Goal: Check status: Check status

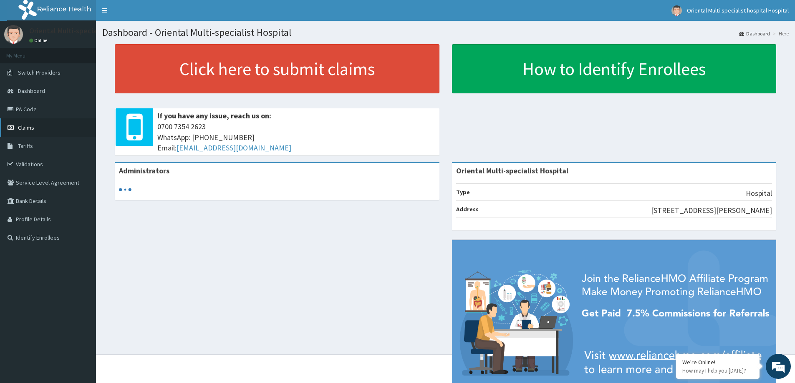
click at [27, 126] on span "Claims" at bounding box center [26, 128] width 16 height 8
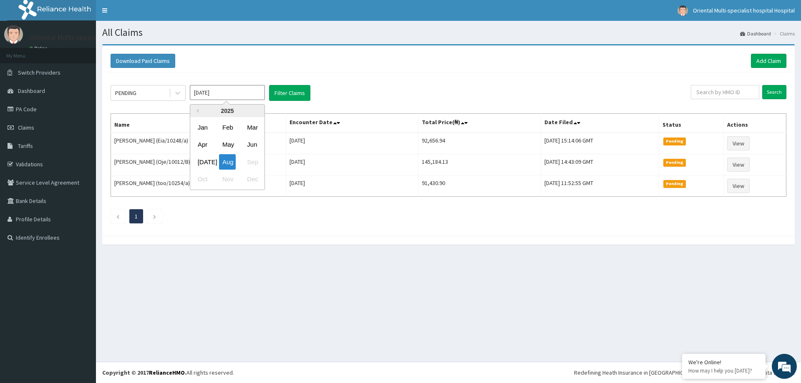
click at [225, 91] on input "[DATE]" at bounding box center [227, 92] width 75 height 15
click at [202, 156] on div "Jul" at bounding box center [202, 161] width 17 height 15
click at [285, 96] on button "Filter Claims" at bounding box center [289, 93] width 41 height 16
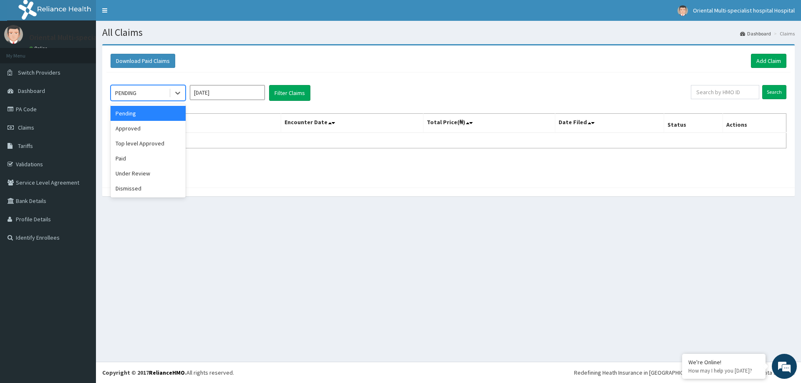
click at [150, 92] on div "PENDING" at bounding box center [140, 92] width 58 height 13
click at [145, 175] on div "Under Review" at bounding box center [148, 173] width 75 height 15
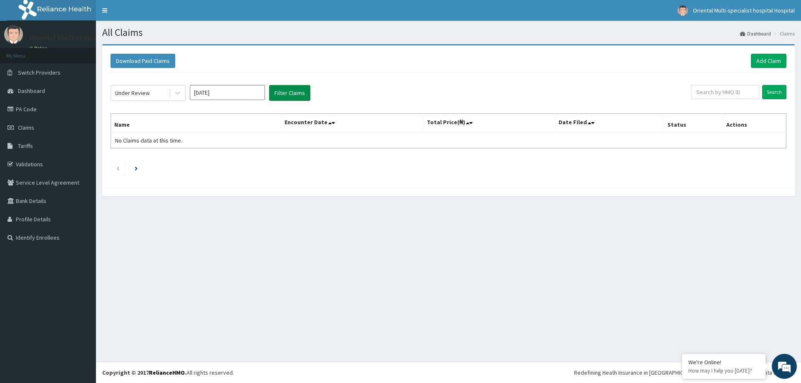
click at [297, 91] on button "Filter Claims" at bounding box center [289, 93] width 41 height 16
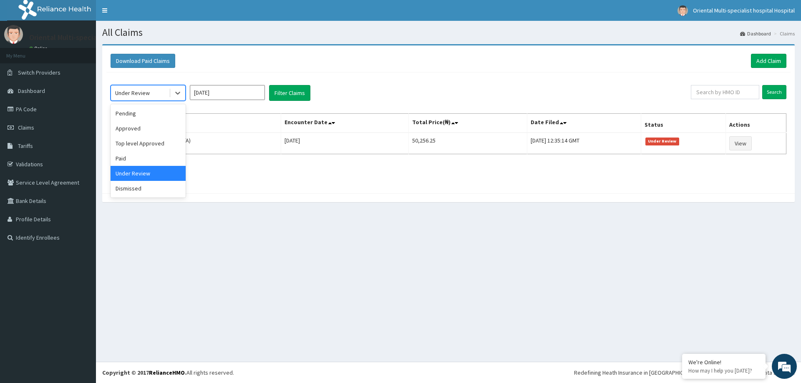
click at [147, 97] on div "Under Review" at bounding box center [132, 93] width 35 height 8
click at [136, 188] on div "Dismissed" at bounding box center [148, 188] width 75 height 15
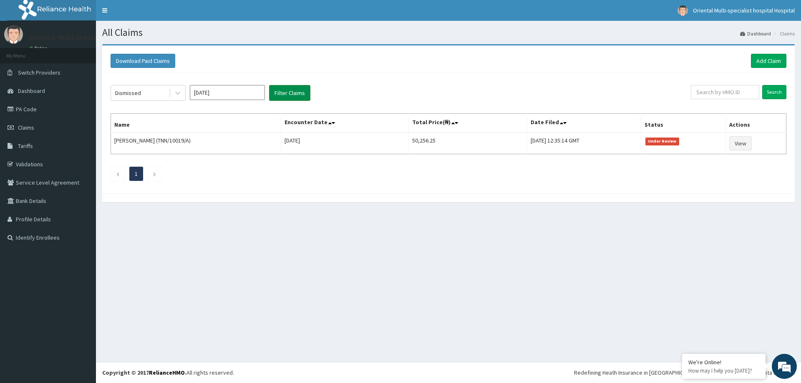
click at [301, 94] on button "Filter Claims" at bounding box center [289, 93] width 41 height 16
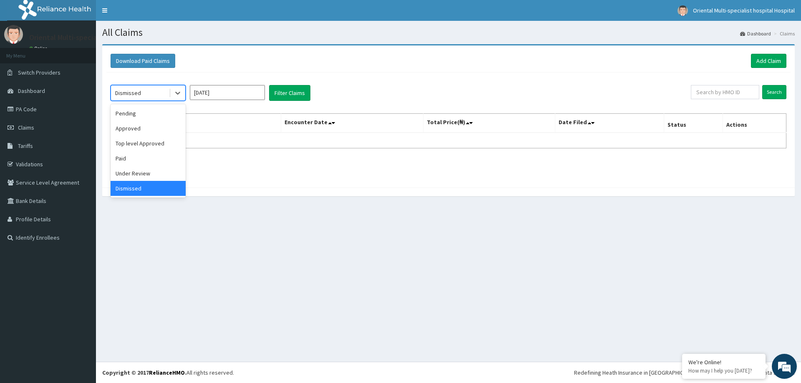
click at [150, 94] on div "Dismissed" at bounding box center [140, 92] width 58 height 13
click at [151, 145] on div "Top level Approved" at bounding box center [148, 143] width 75 height 15
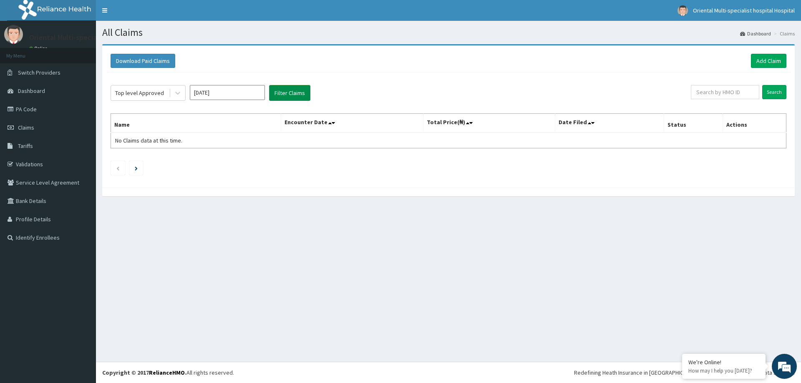
click at [290, 96] on button "Filter Claims" at bounding box center [289, 93] width 41 height 16
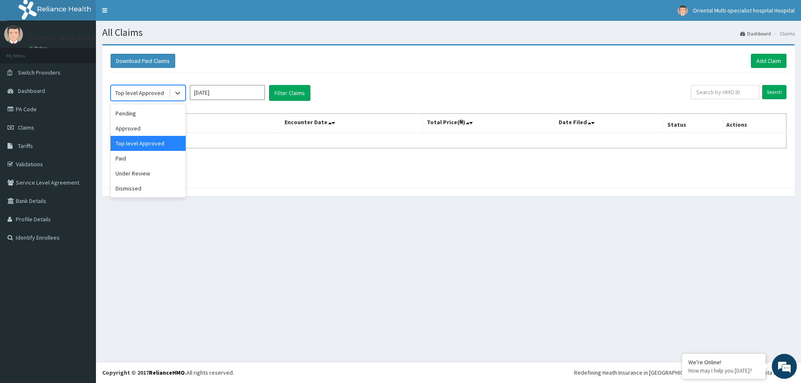
click at [144, 98] on div "Top level Approved" at bounding box center [140, 92] width 58 height 13
click at [134, 129] on div "Approved" at bounding box center [148, 128] width 75 height 15
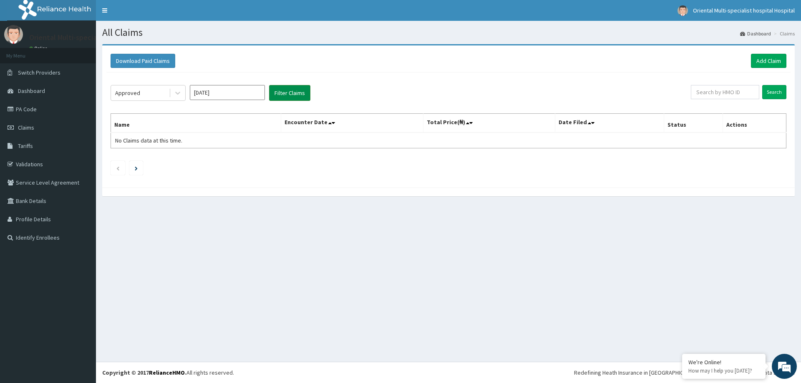
click at [284, 92] on button "Filter Claims" at bounding box center [289, 93] width 41 height 16
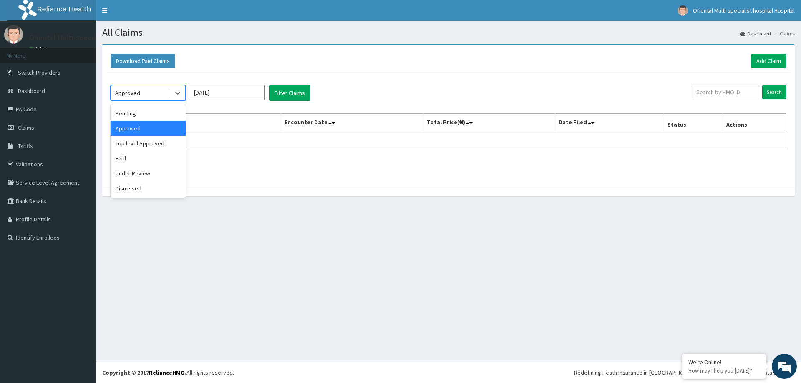
click at [149, 94] on div "Approved" at bounding box center [140, 92] width 58 height 13
click at [135, 116] on div "Pending" at bounding box center [148, 113] width 75 height 15
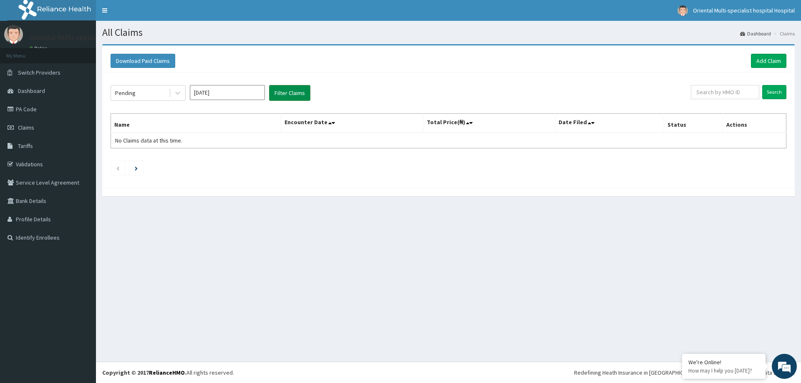
click at [303, 92] on button "Filter Claims" at bounding box center [289, 93] width 41 height 16
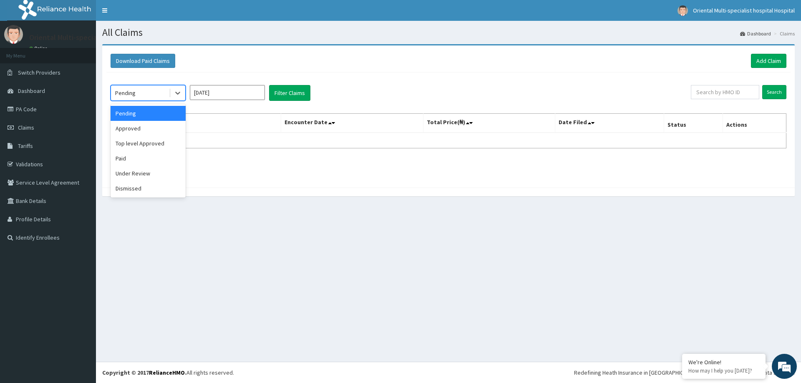
click at [127, 93] on div "Pending" at bounding box center [125, 93] width 20 height 8
click at [150, 116] on div "Pending" at bounding box center [148, 113] width 75 height 15
click at [164, 92] on div "Pending" at bounding box center [140, 92] width 58 height 13
click at [140, 131] on div "Approved" at bounding box center [148, 128] width 75 height 15
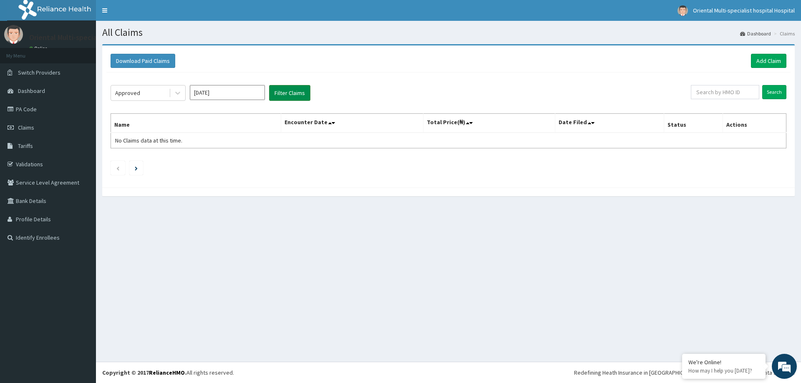
click at [295, 94] on button "Filter Claims" at bounding box center [289, 93] width 41 height 16
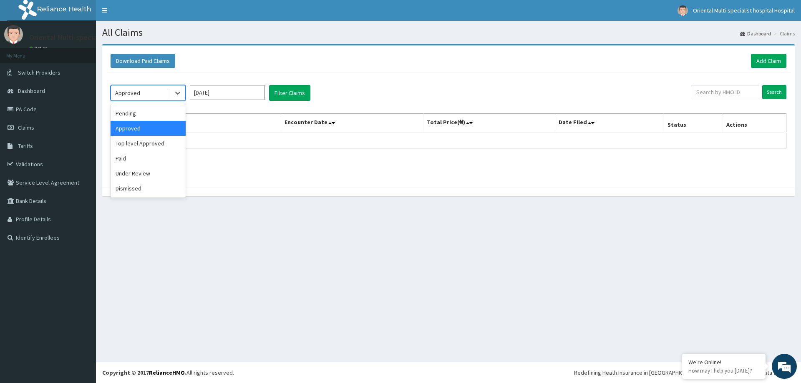
click at [156, 96] on div "Approved" at bounding box center [140, 92] width 58 height 13
click at [152, 113] on div "Pending" at bounding box center [148, 113] width 75 height 15
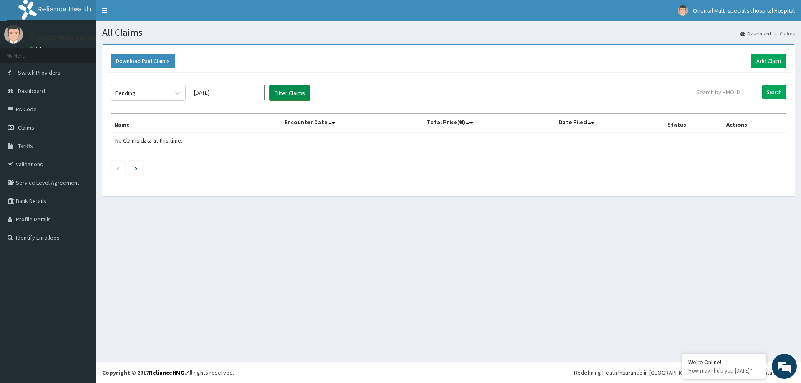
click at [290, 89] on button "Filter Claims" at bounding box center [289, 93] width 41 height 16
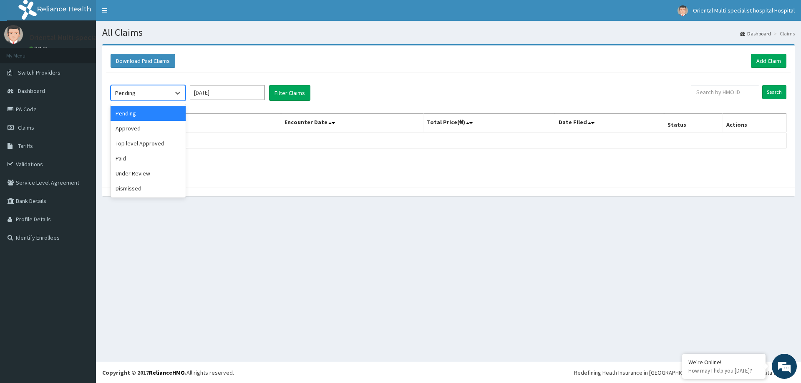
click at [159, 91] on div "Pending" at bounding box center [140, 92] width 58 height 13
click at [139, 128] on div "Approved" at bounding box center [148, 128] width 75 height 15
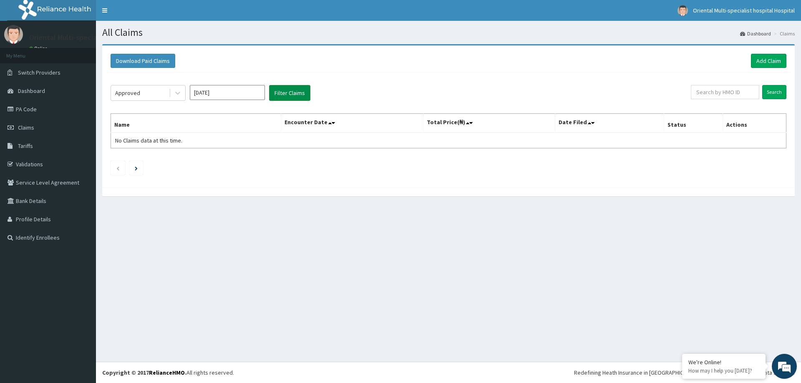
click at [293, 95] on button "Filter Claims" at bounding box center [289, 93] width 41 height 16
click at [166, 89] on div "Approved" at bounding box center [140, 92] width 58 height 13
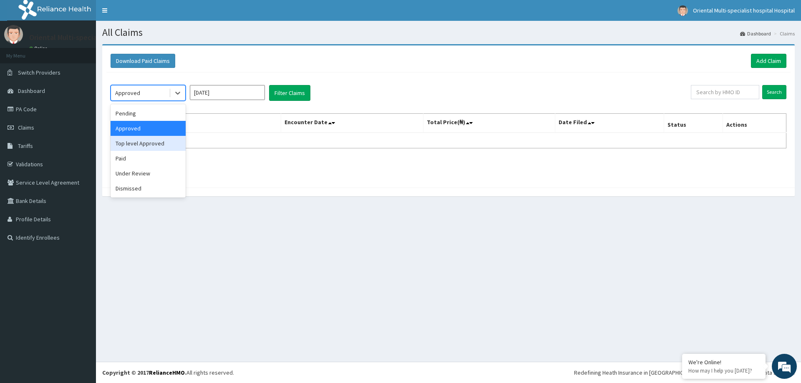
click at [146, 141] on div "Top level Approved" at bounding box center [148, 143] width 75 height 15
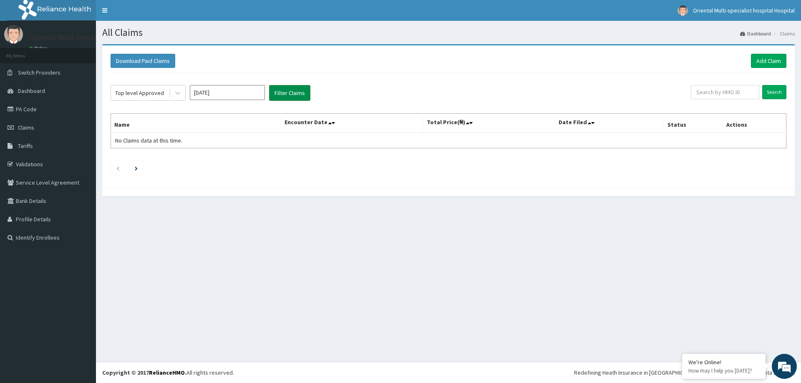
click at [295, 97] on button "Filter Claims" at bounding box center [289, 93] width 41 height 16
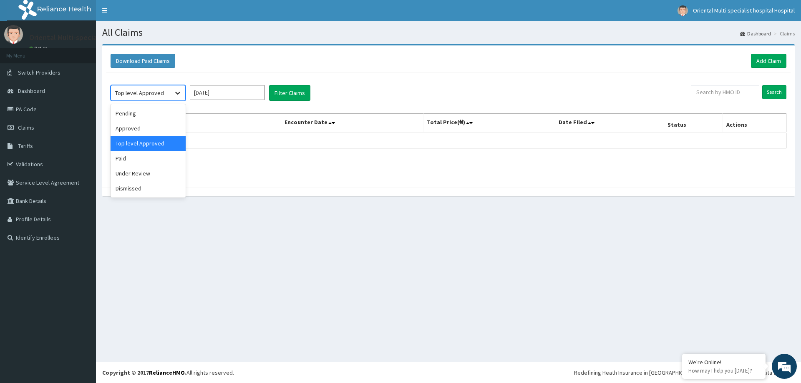
click at [173, 92] on div at bounding box center [177, 93] width 15 height 15
click at [127, 161] on div "Paid" at bounding box center [148, 158] width 75 height 15
click at [160, 92] on div "Paid" at bounding box center [140, 92] width 58 height 13
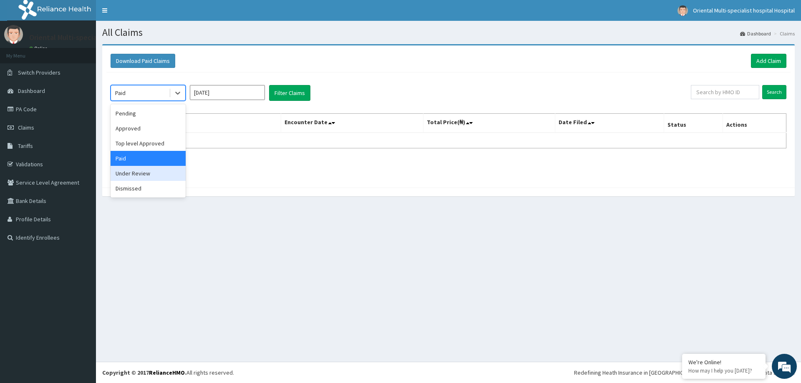
click at [139, 171] on div "Under Review" at bounding box center [148, 173] width 75 height 15
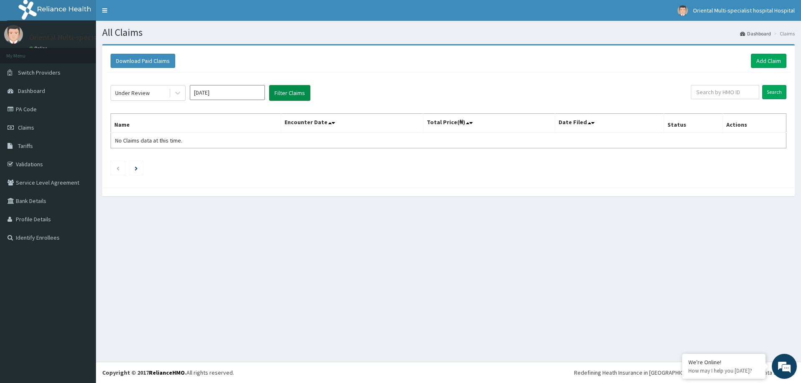
click at [294, 88] on button "Filter Claims" at bounding box center [289, 93] width 41 height 16
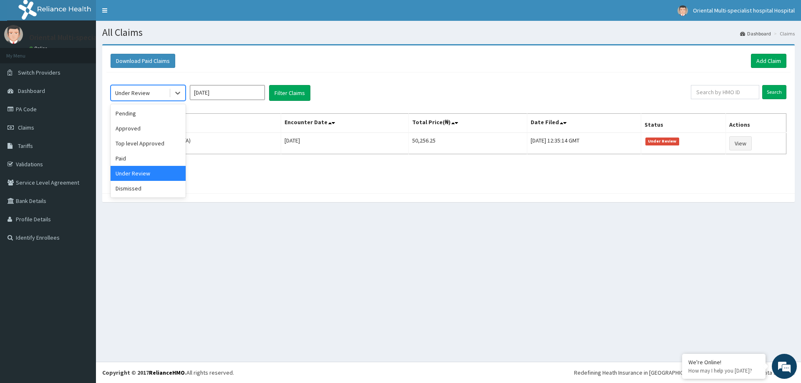
click at [155, 92] on div "Under Review" at bounding box center [140, 92] width 58 height 13
click at [139, 160] on div "Paid" at bounding box center [148, 158] width 75 height 15
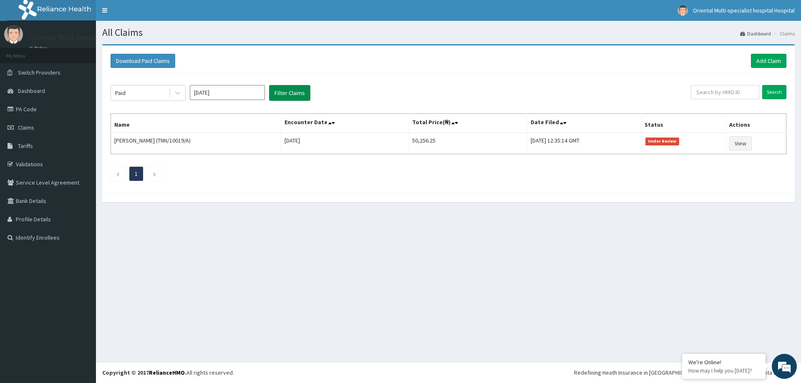
click at [297, 93] on button "Filter Claims" at bounding box center [289, 93] width 41 height 16
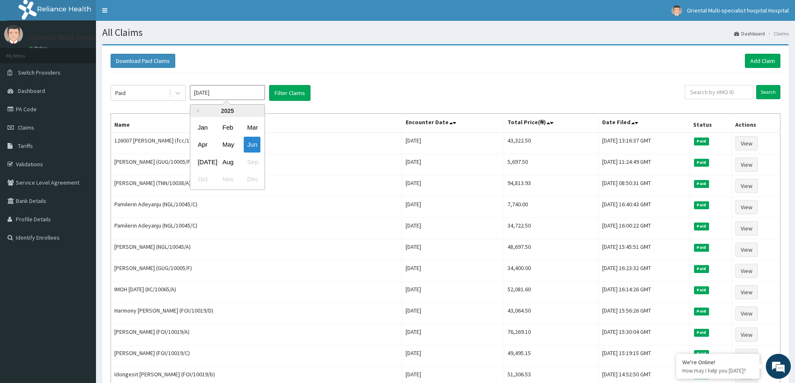
click at [244, 95] on input "Jun 2025" at bounding box center [227, 92] width 75 height 15
click at [232, 162] on div "Aug" at bounding box center [227, 161] width 17 height 15
type input "Jul 2025"
click at [302, 96] on button "Filter Claims" at bounding box center [289, 93] width 41 height 16
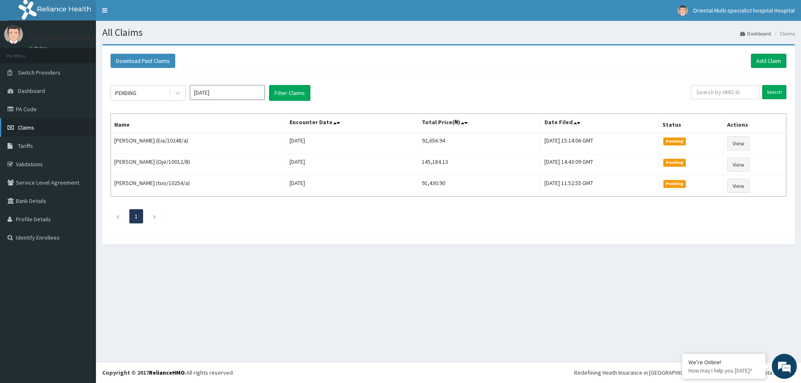
click at [32, 130] on span "Claims" at bounding box center [26, 128] width 16 height 8
click at [30, 90] on span "Dashboard" at bounding box center [31, 91] width 27 height 8
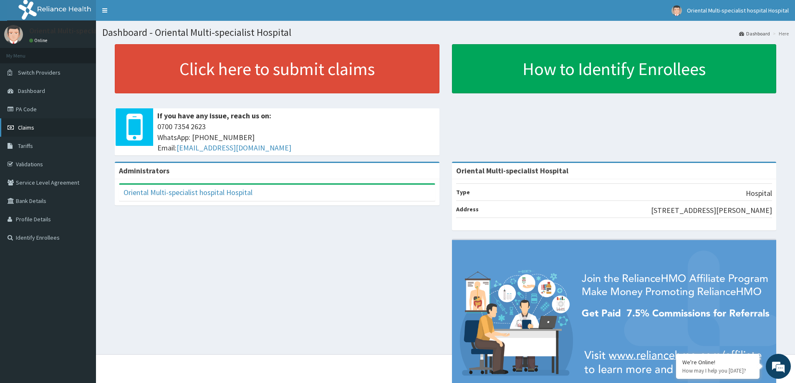
click link "Claims"
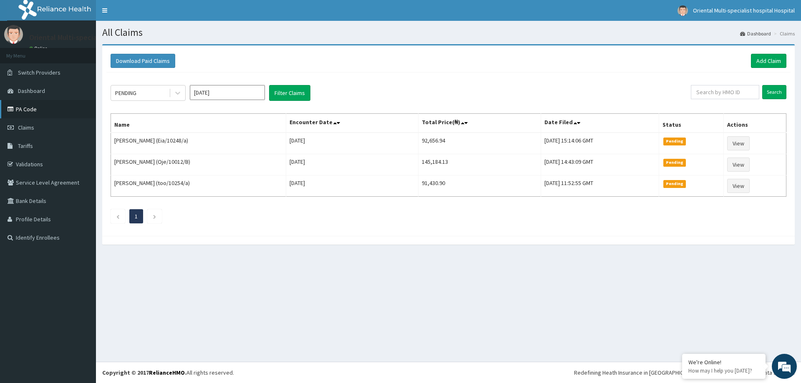
click at [27, 111] on link "PA Code" at bounding box center [48, 109] width 96 height 18
